Goal: Information Seeking & Learning: Learn about a topic

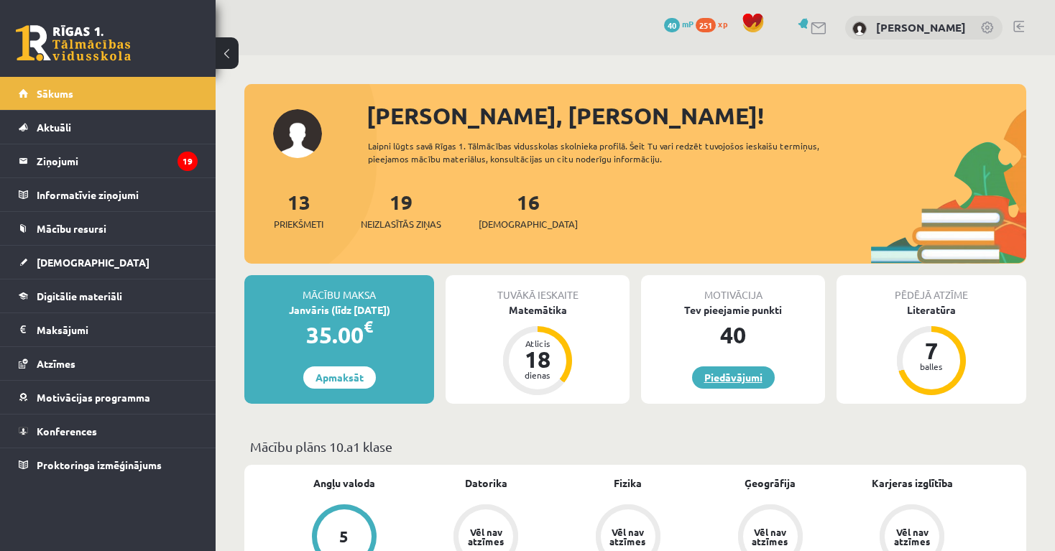
click at [741, 383] on link "Piedāvājumi" at bounding box center [733, 378] width 83 height 22
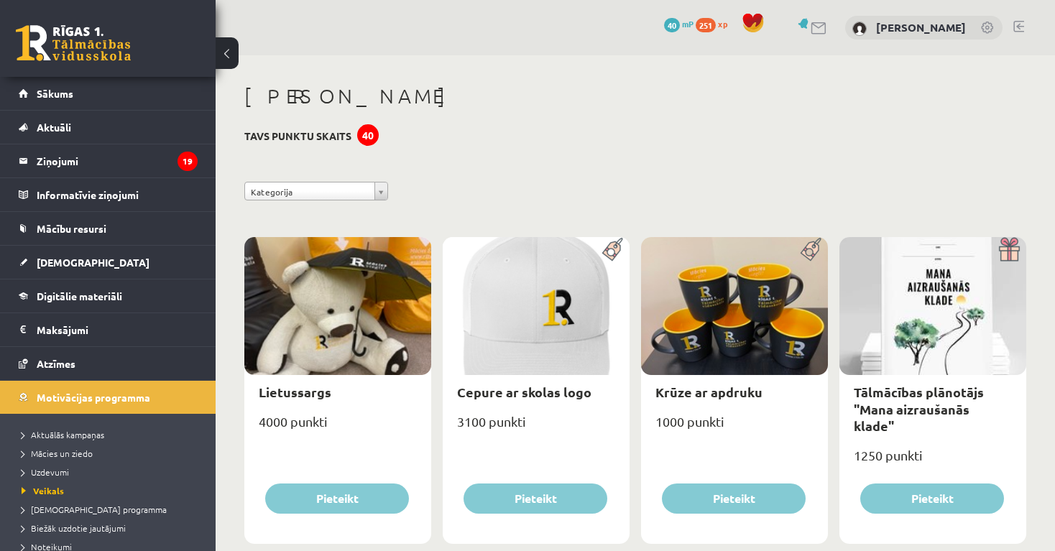
click at [231, 53] on button at bounding box center [227, 53] width 23 height 32
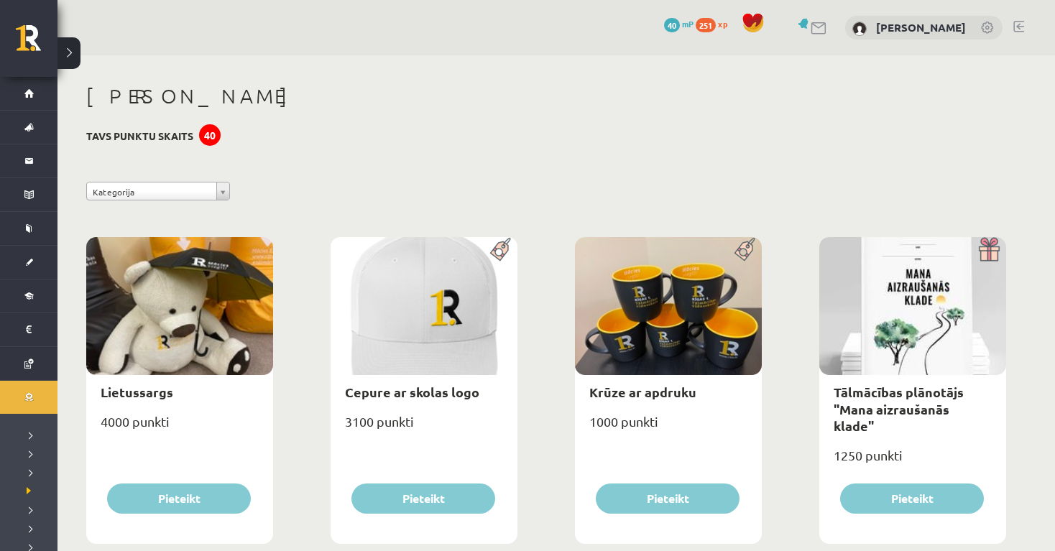
click at [70, 56] on button at bounding box center [68, 53] width 23 height 32
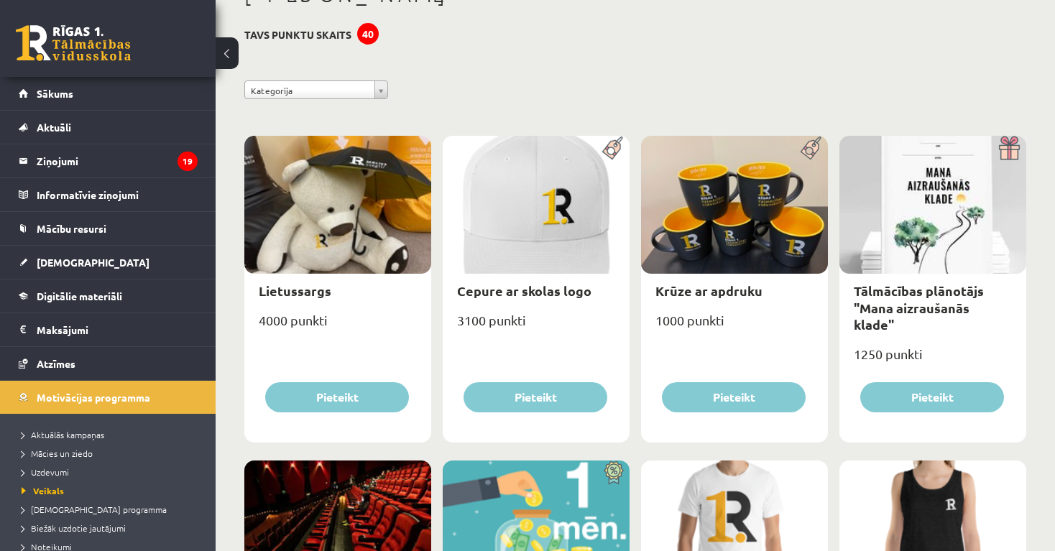
scroll to position [106, 0]
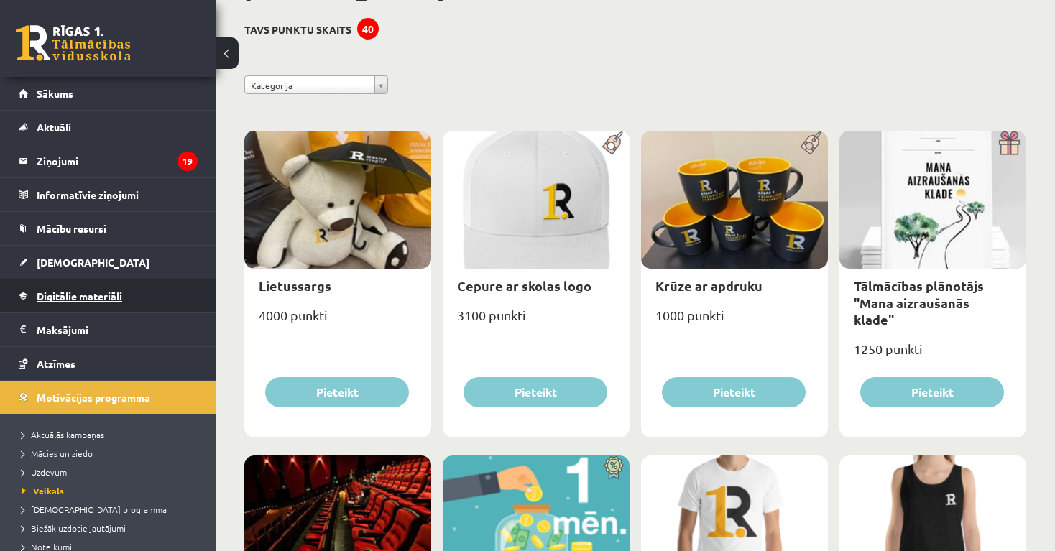
click at [152, 310] on link "Digitālie materiāli" at bounding box center [108, 296] width 179 height 33
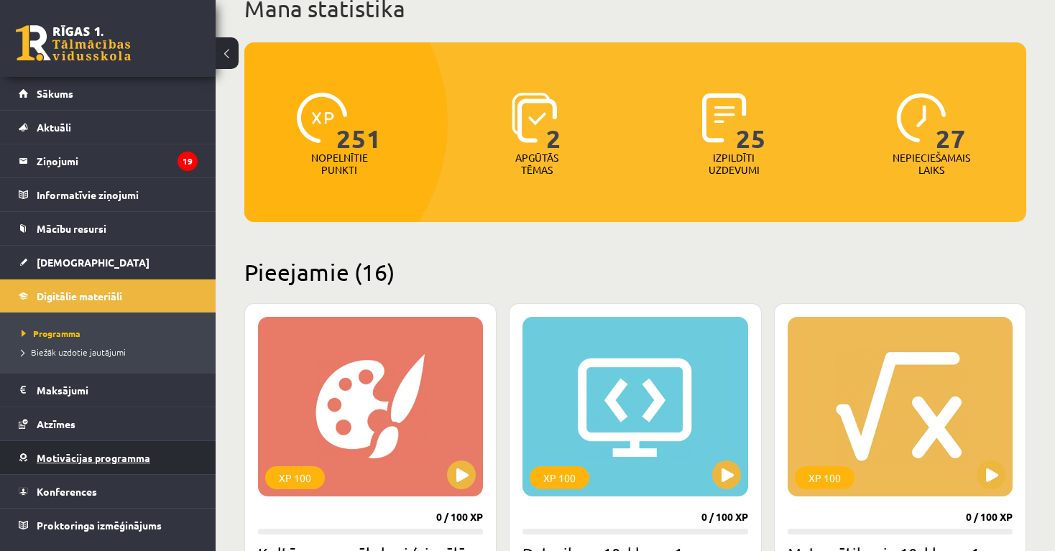
click at [95, 456] on span "Motivācijas programma" at bounding box center [94, 457] width 114 height 13
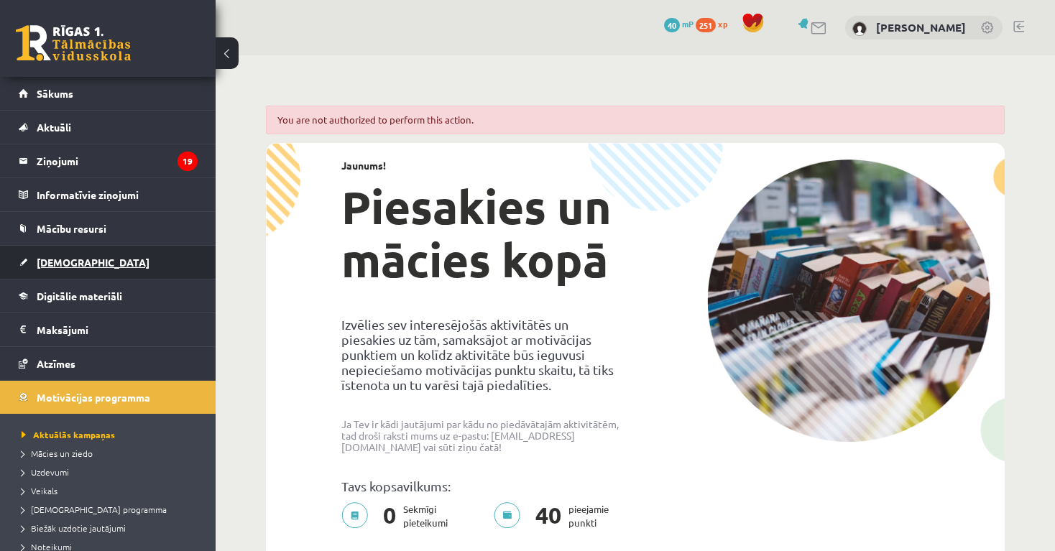
click at [64, 258] on span "[DEMOGRAPHIC_DATA]" at bounding box center [93, 262] width 113 height 13
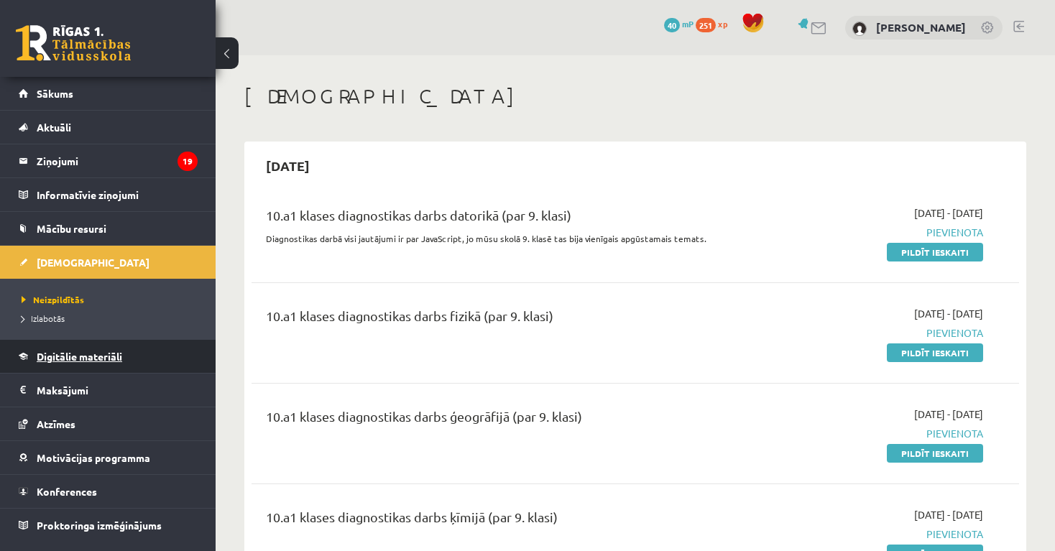
click at [79, 360] on span "Digitālie materiāli" at bounding box center [80, 356] width 86 height 13
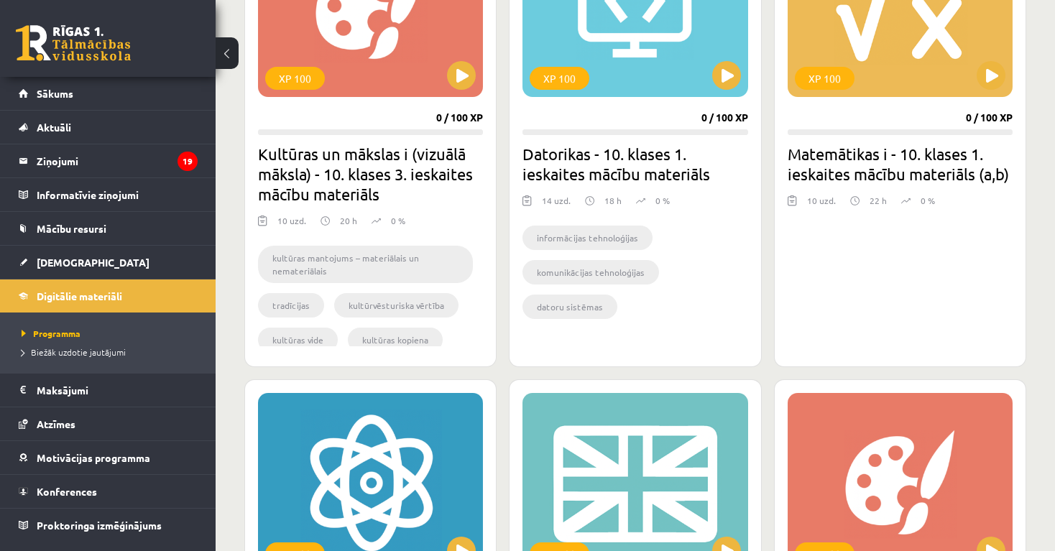
scroll to position [507, 0]
click at [724, 75] on button at bounding box center [726, 74] width 29 height 29
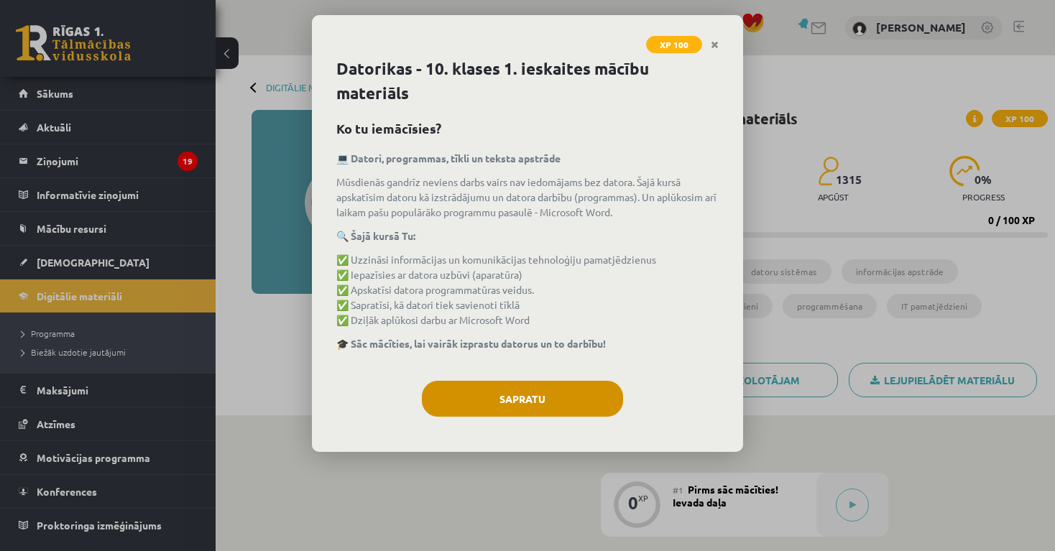
click at [471, 395] on button "Sapratu" at bounding box center [522, 399] width 201 height 36
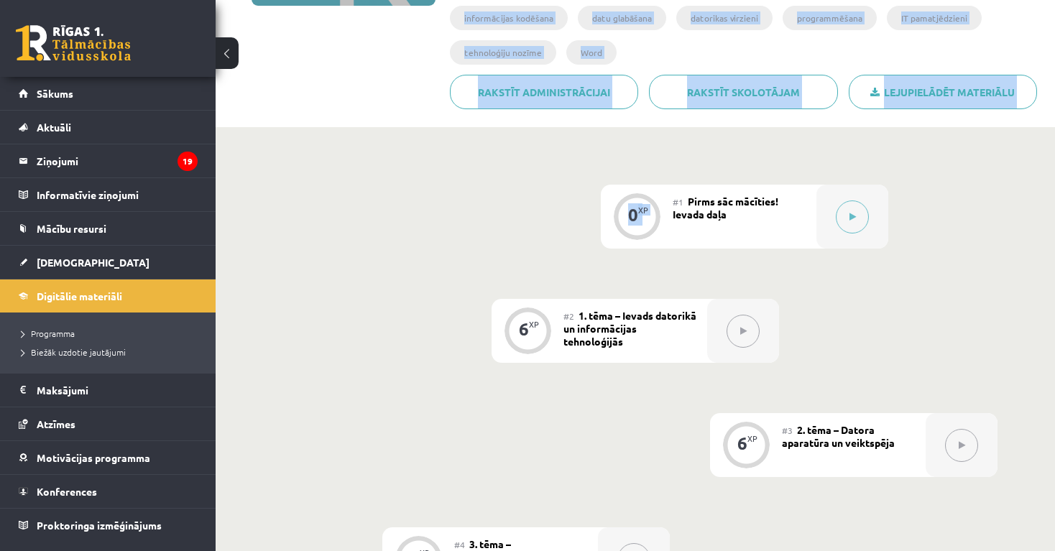
drag, startPoint x: 965, startPoint y: 468, endPoint x: 982, endPoint y: 486, distance: 24.4
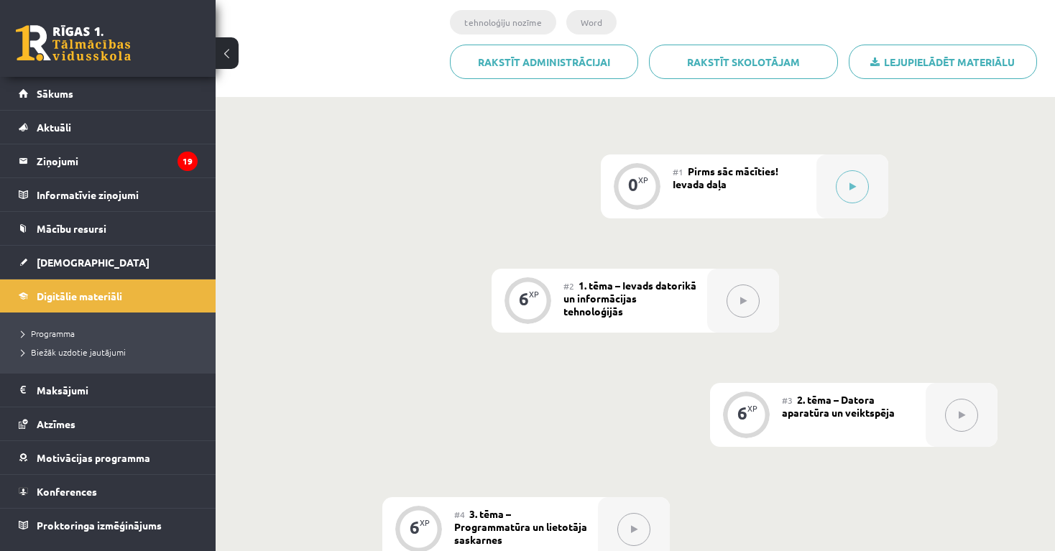
click at [853, 191] on button at bounding box center [852, 186] width 33 height 33
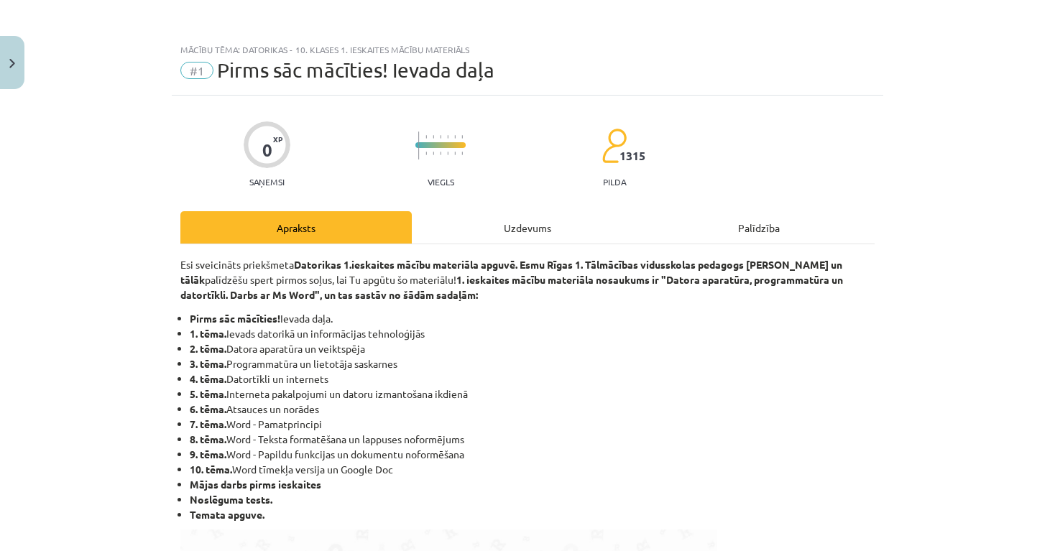
drag, startPoint x: 582, startPoint y: 351, endPoint x: 850, endPoint y: 387, distance: 269.7
click at [894, 395] on div "Mācību tēma: Datorikas - 10. klases 1. ieskaites mācību materiāls #1 Pirms sāc …" at bounding box center [527, 275] width 1055 height 551
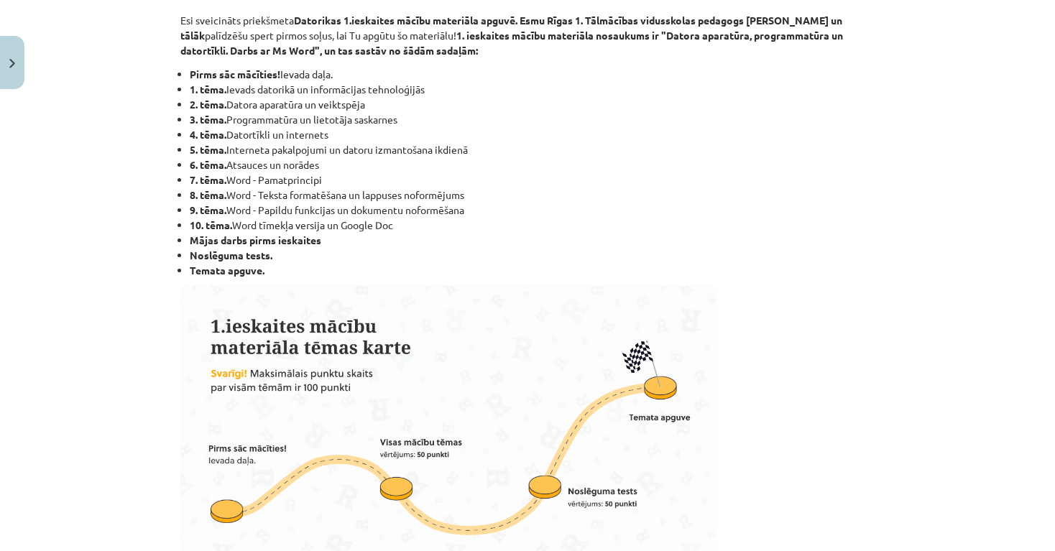
drag, startPoint x: 967, startPoint y: 232, endPoint x: 995, endPoint y: 568, distance: 336.8
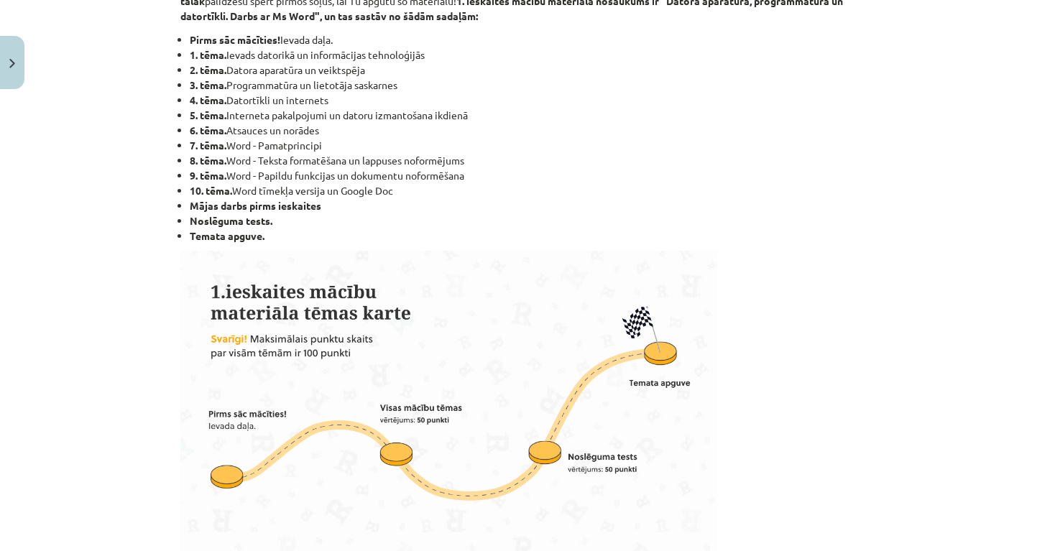
click at [913, 236] on div "Mācību tēma: Datorikas - 10. klases 1. ieskaites mācību materiāls #1 Pirms sāc …" at bounding box center [527, 275] width 1055 height 551
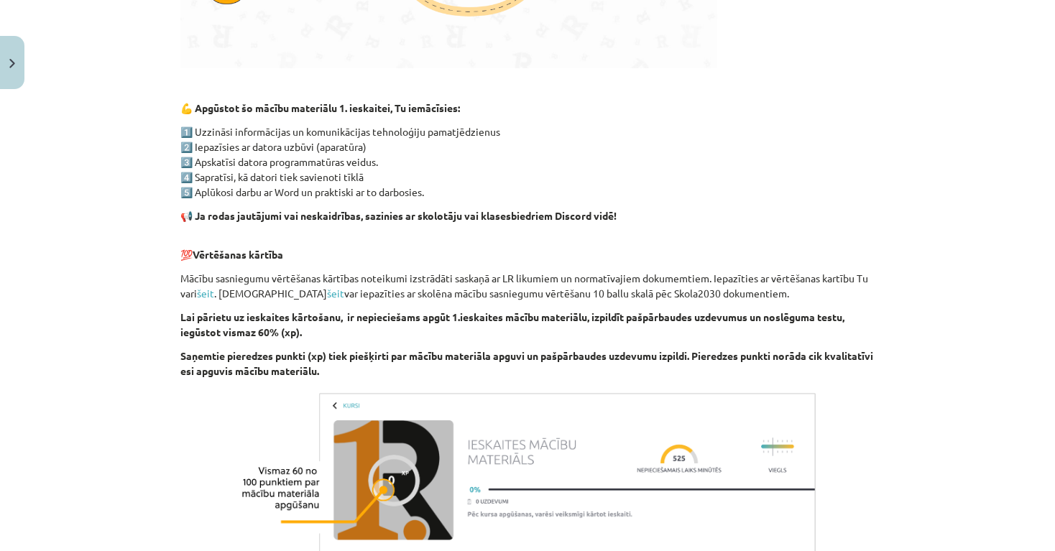
scroll to position [925, 0]
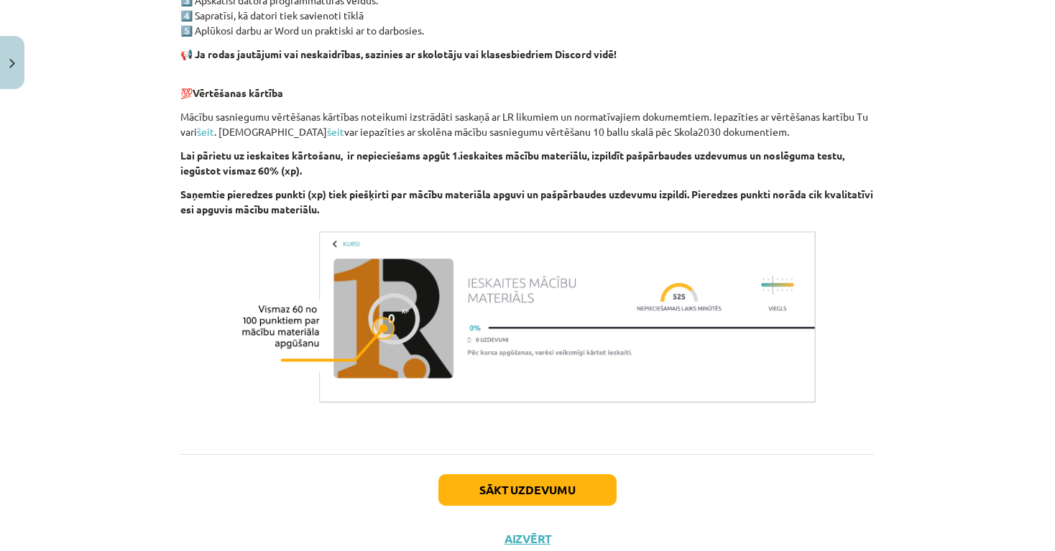
drag, startPoint x: 903, startPoint y: 323, endPoint x: 880, endPoint y: 479, distance: 157.6
click at [878, 489] on div "Mācību tēma: Datorikas - 10. klases 1. ieskaites mācību materiāls #1 Pirms sāc …" at bounding box center [527, 275] width 1055 height 551
click at [983, 295] on div "Mācību tēma: Datorikas - 10. klases 1. ieskaites mācību materiāls #1 Pirms sāc …" at bounding box center [527, 275] width 1055 height 551
click at [545, 497] on button "Sākt uzdevumu" at bounding box center [527, 490] width 178 height 32
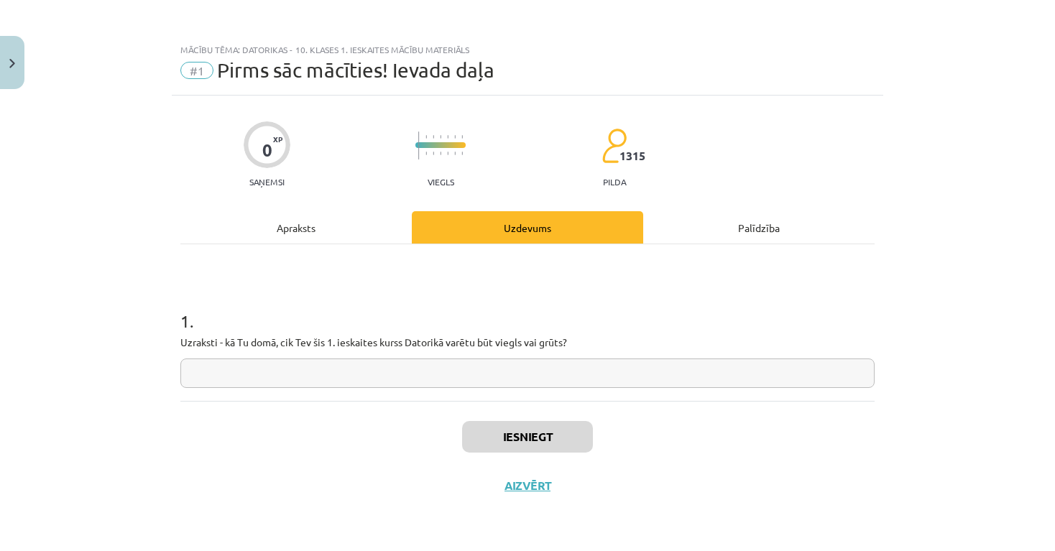
click at [403, 367] on input "text" at bounding box center [527, 373] width 694 height 29
type input "*****"
click at [546, 441] on button "Iesniegt" at bounding box center [527, 437] width 131 height 32
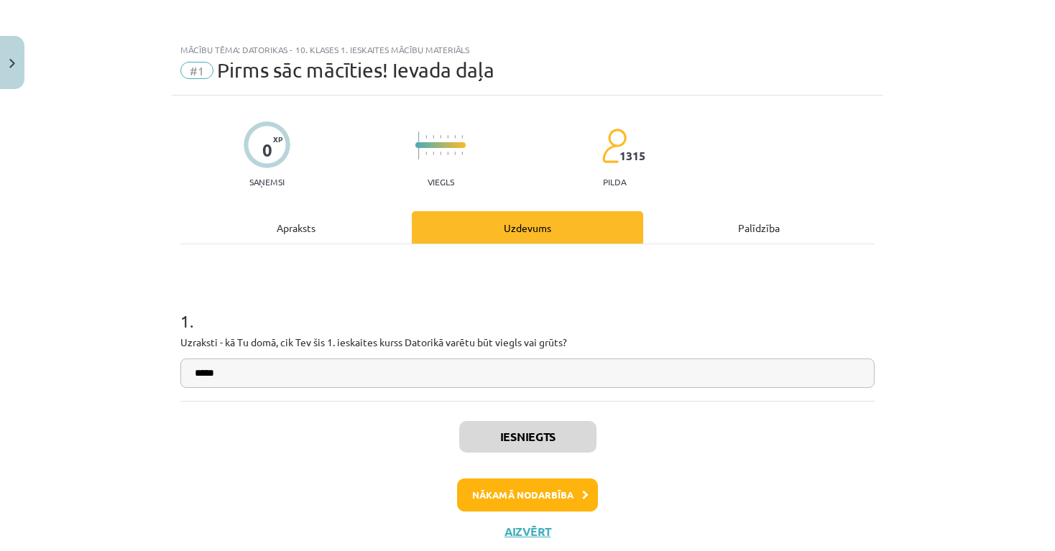
click at [542, 493] on button "Nākamā nodarbība" at bounding box center [527, 495] width 141 height 33
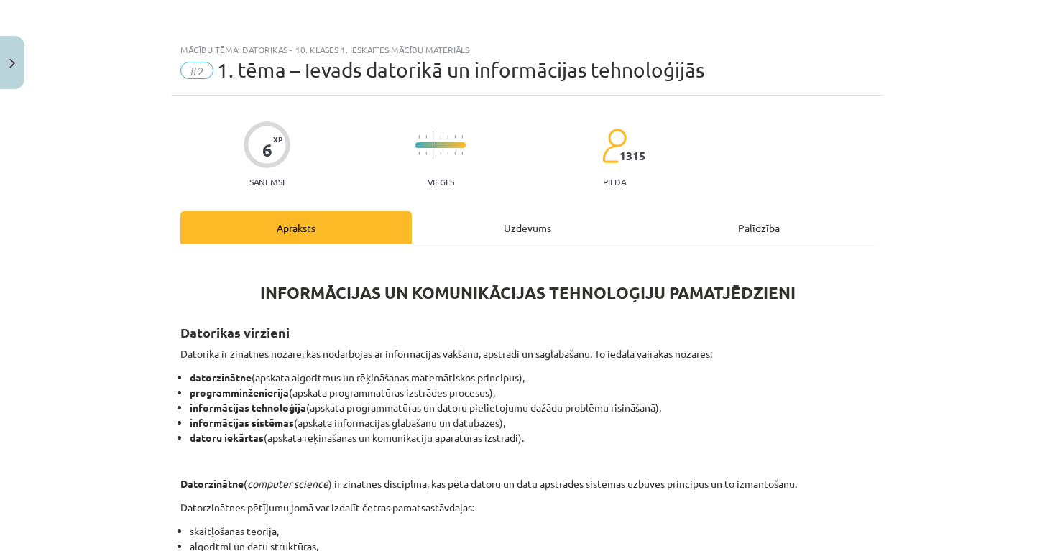
scroll to position [36, 0]
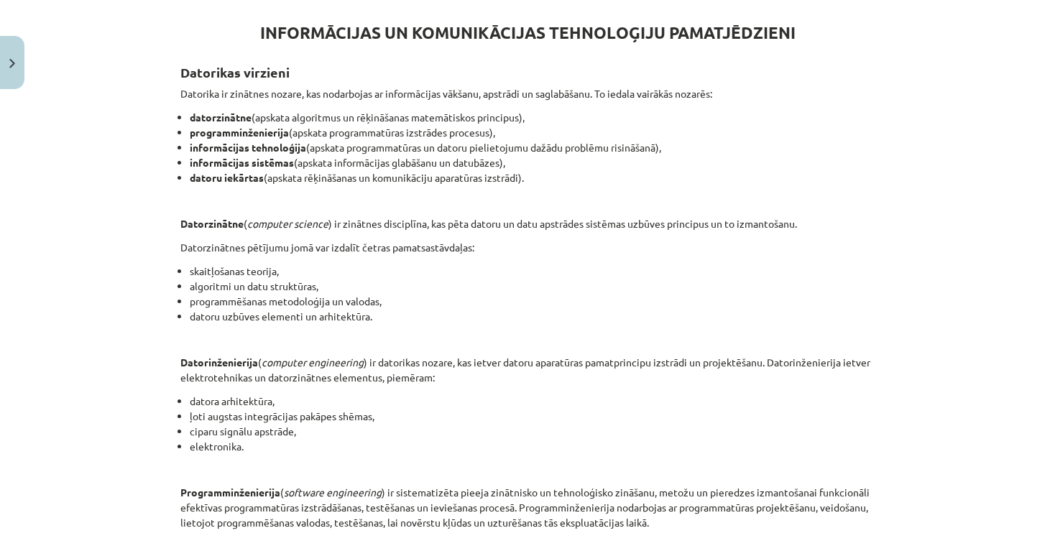
drag, startPoint x: 908, startPoint y: 270, endPoint x: 957, endPoint y: 562, distance: 296.5
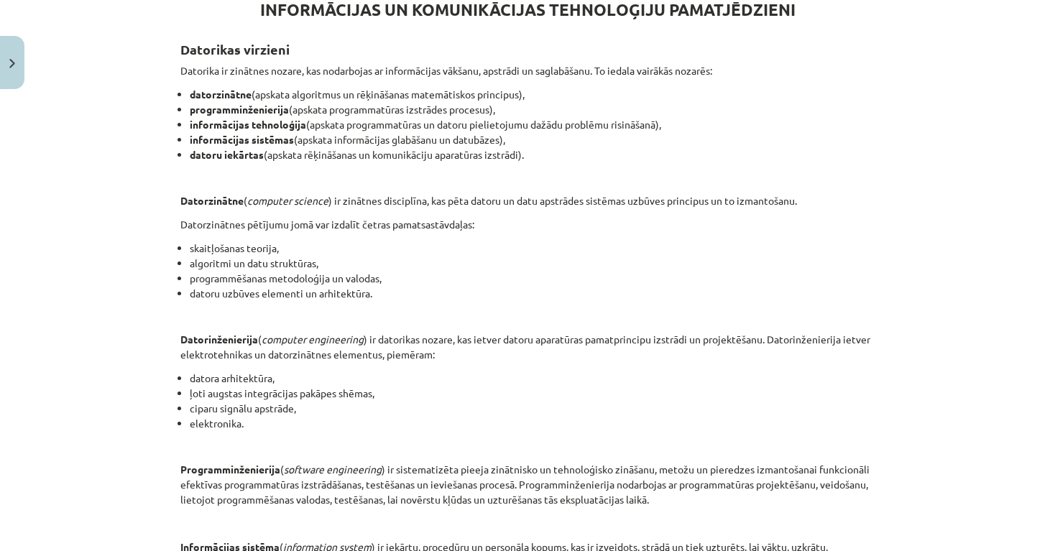
click at [885, 106] on div "Mācību tēma: Datorikas - 10. klases 1. ieskaites mācību materiāls #2 1. tēma – …" at bounding box center [527, 275] width 1055 height 551
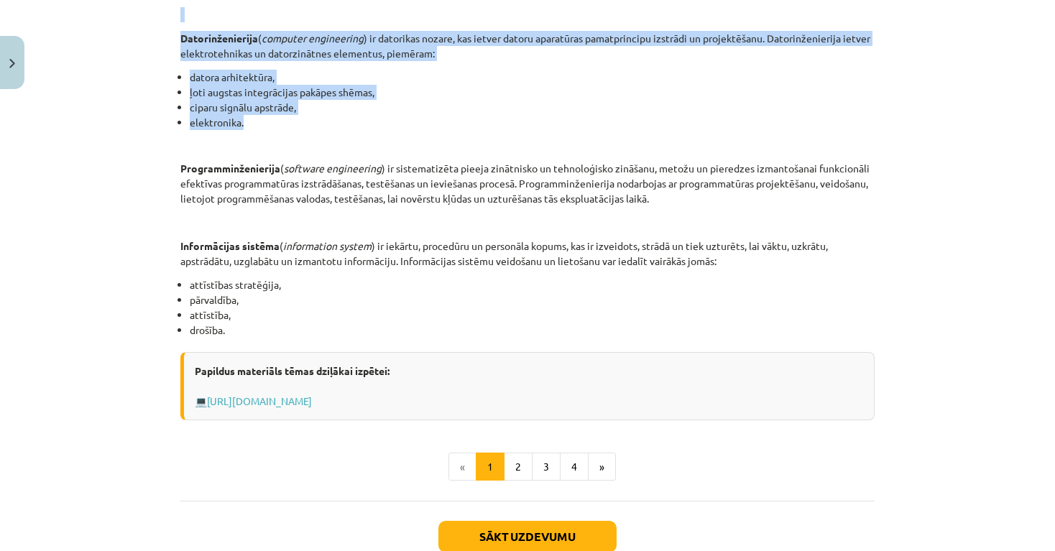
drag, startPoint x: 883, startPoint y: 426, endPoint x: 898, endPoint y: 574, distance: 148.9
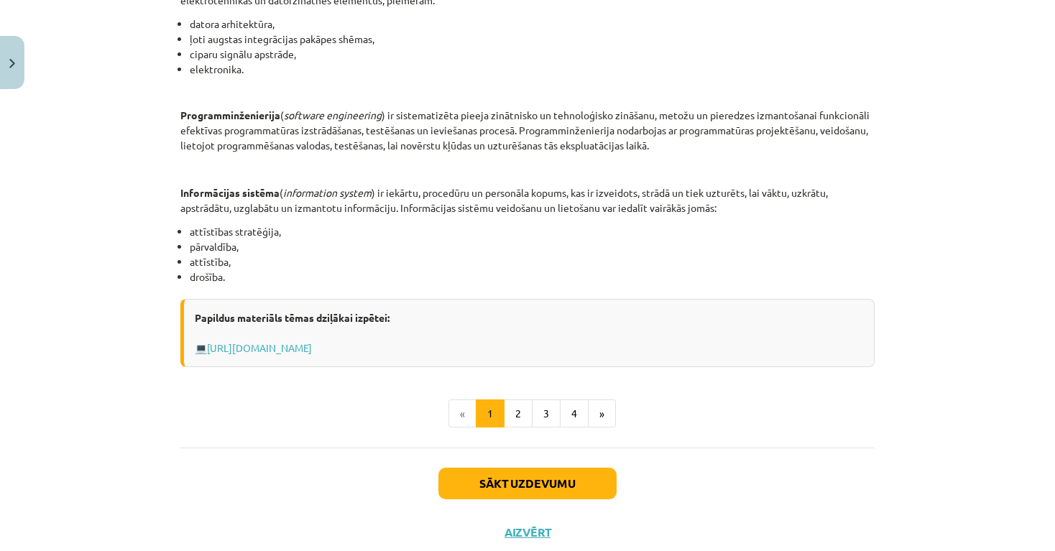
click at [249, 467] on div "Sākt uzdevumu Aizvērt" at bounding box center [527, 498] width 694 height 101
click at [512, 418] on button "2" at bounding box center [518, 414] width 29 height 29
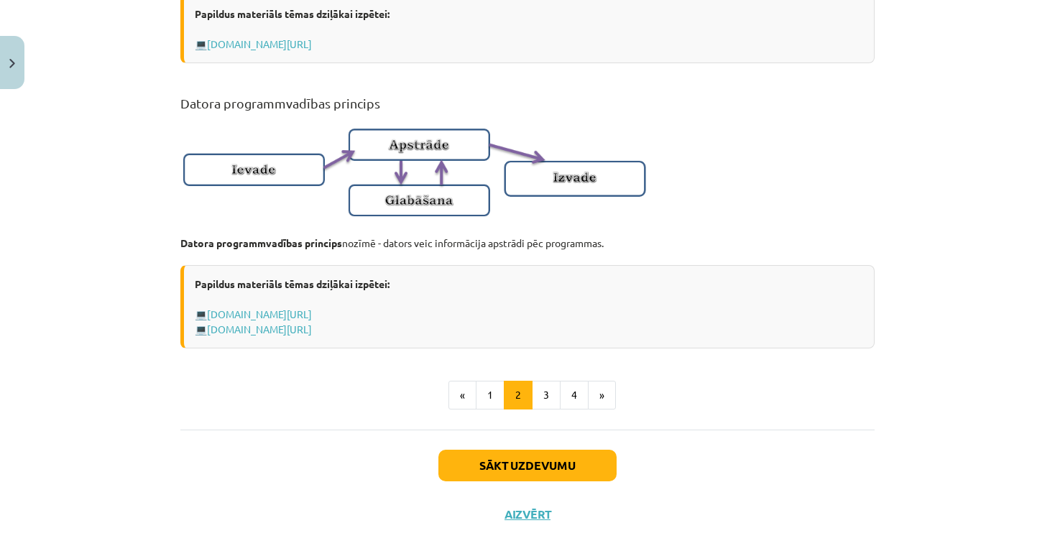
scroll to position [930, 0]
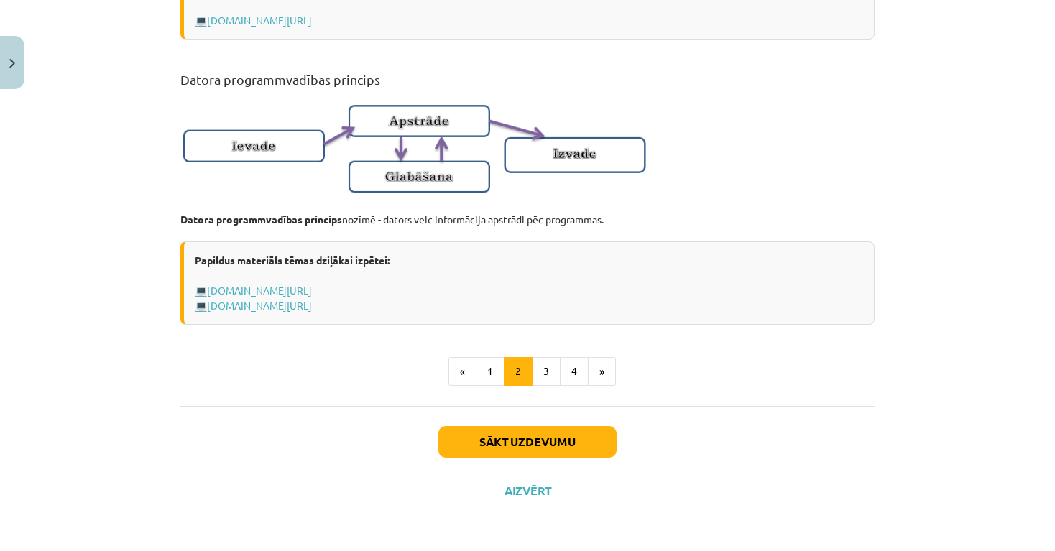
drag, startPoint x: 889, startPoint y: 195, endPoint x: 905, endPoint y: 562, distance: 366.9
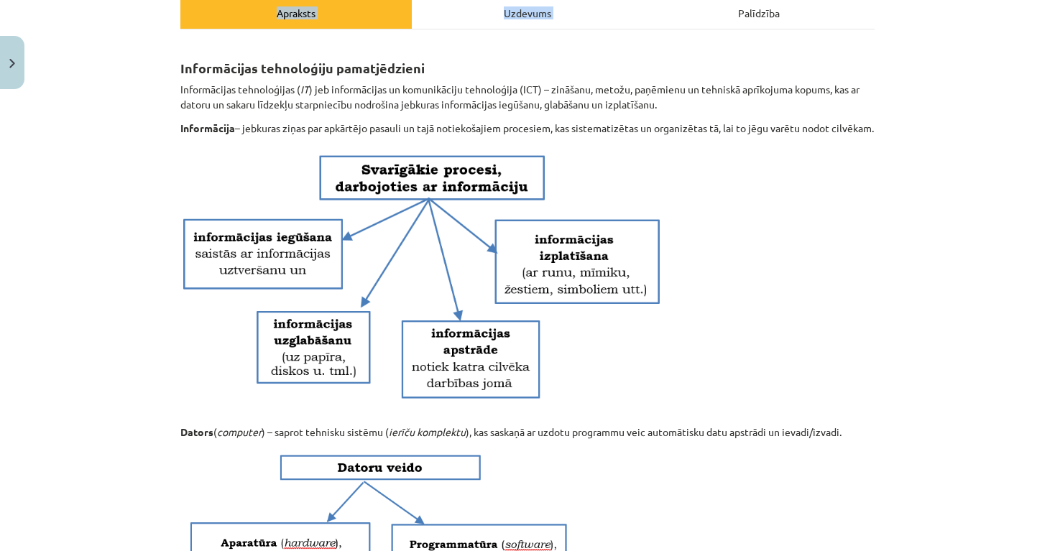
scroll to position [215, 0]
click at [926, 210] on div "Mācību tēma: Datorikas - 10. klases 1. ieskaites mācību materiāls #2 1. tēma – …" at bounding box center [527, 275] width 1055 height 551
